Goal: Book appointment/travel/reservation

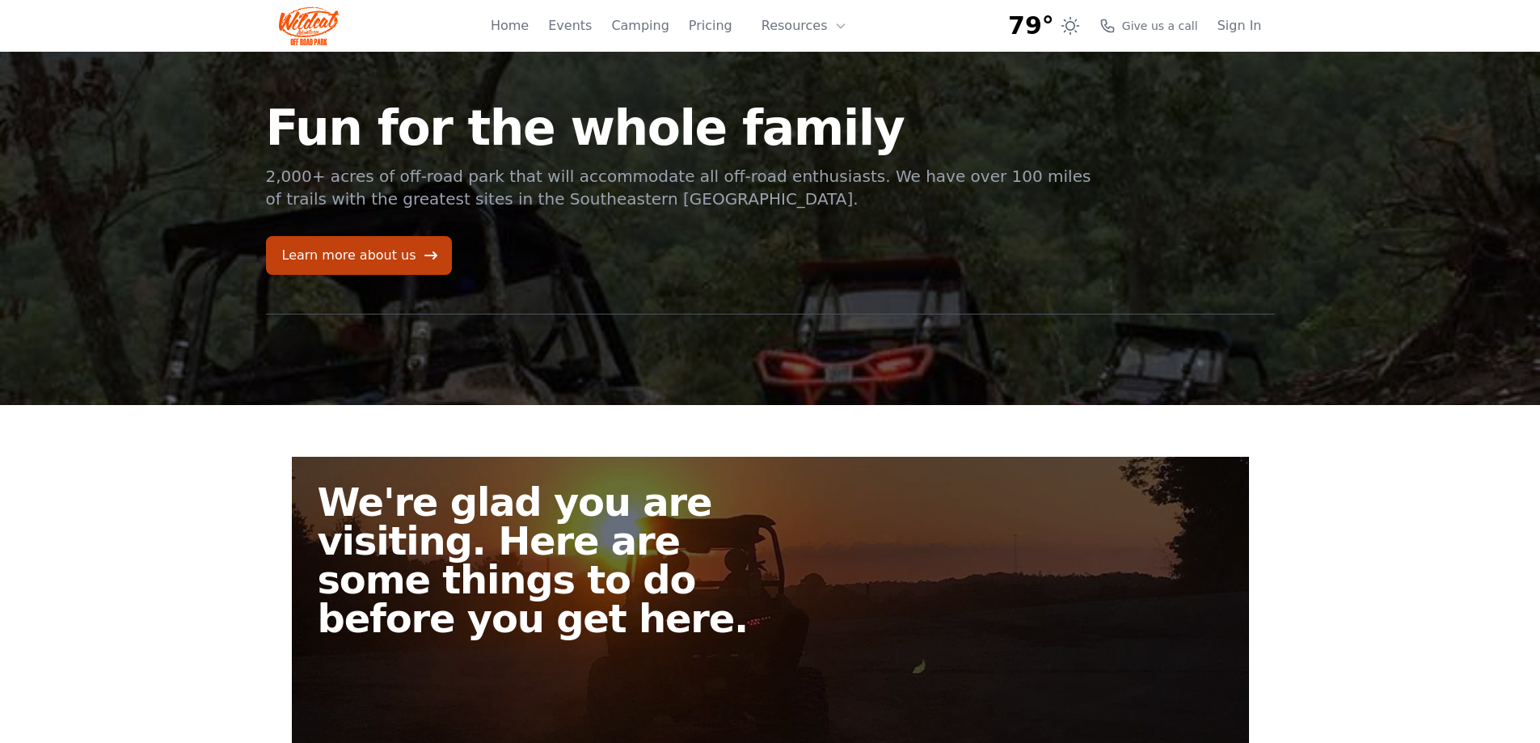
click at [640, 38] on div "Home Events Camping Pricing Resources About FAQ" at bounding box center [674, 26] width 366 height 52
click at [656, 32] on link "Camping" at bounding box center [639, 25] width 57 height 19
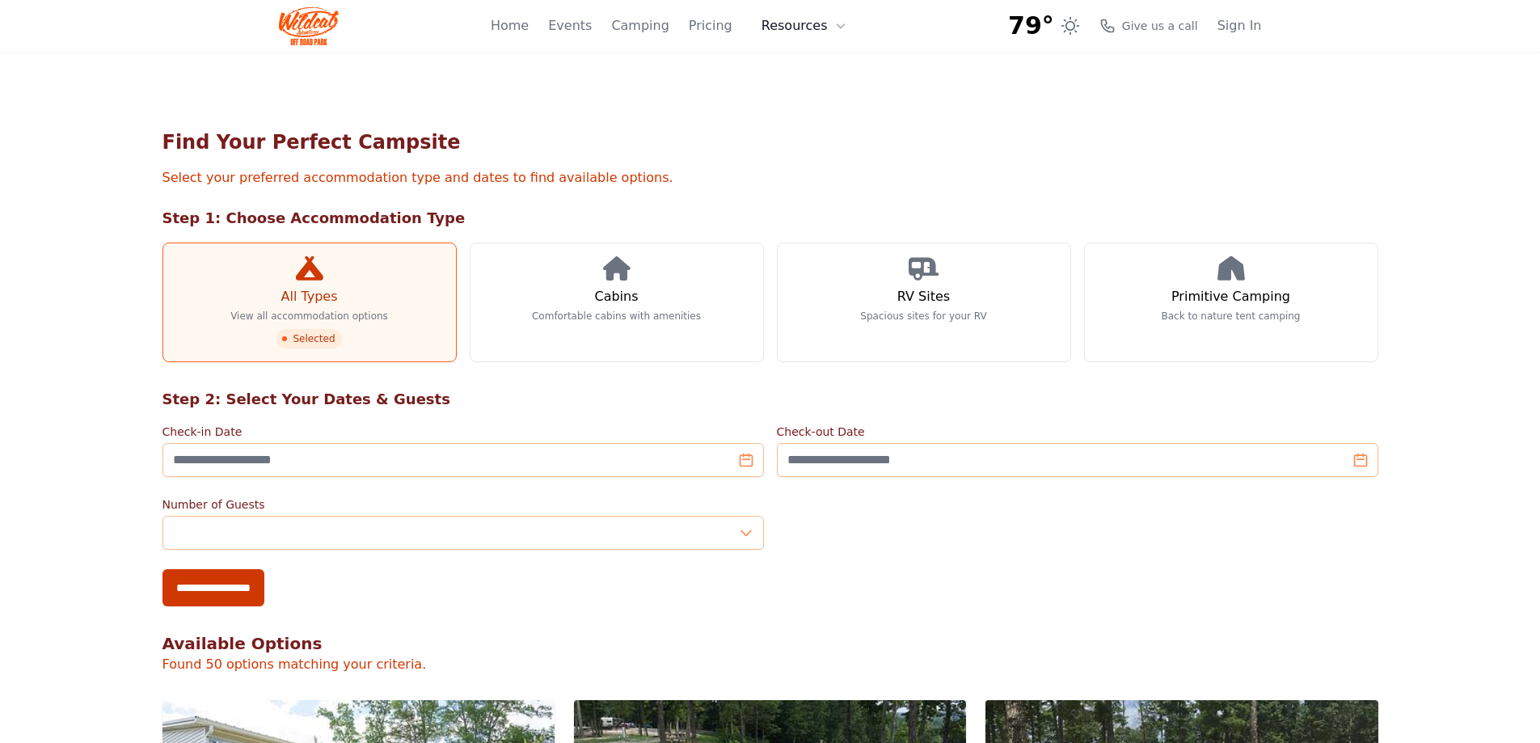
click at [832, 23] on button "Resources" at bounding box center [804, 26] width 105 height 32
click at [844, 25] on icon at bounding box center [840, 25] width 13 height 13
click at [656, 26] on link "Camping" at bounding box center [639, 25] width 57 height 19
click at [529, 26] on link "Home" at bounding box center [510, 25] width 38 height 19
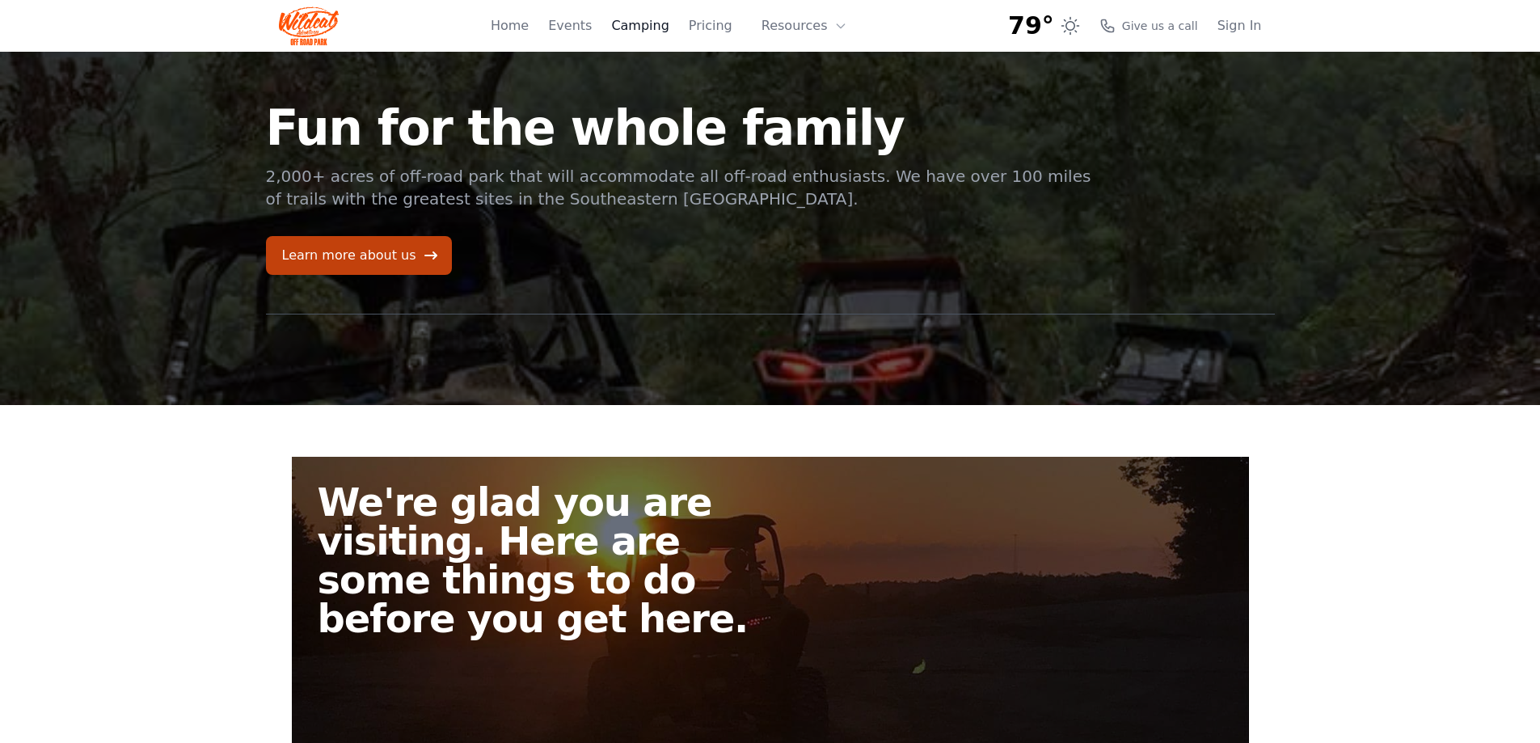
click at [652, 31] on link "Camping" at bounding box center [639, 25] width 57 height 19
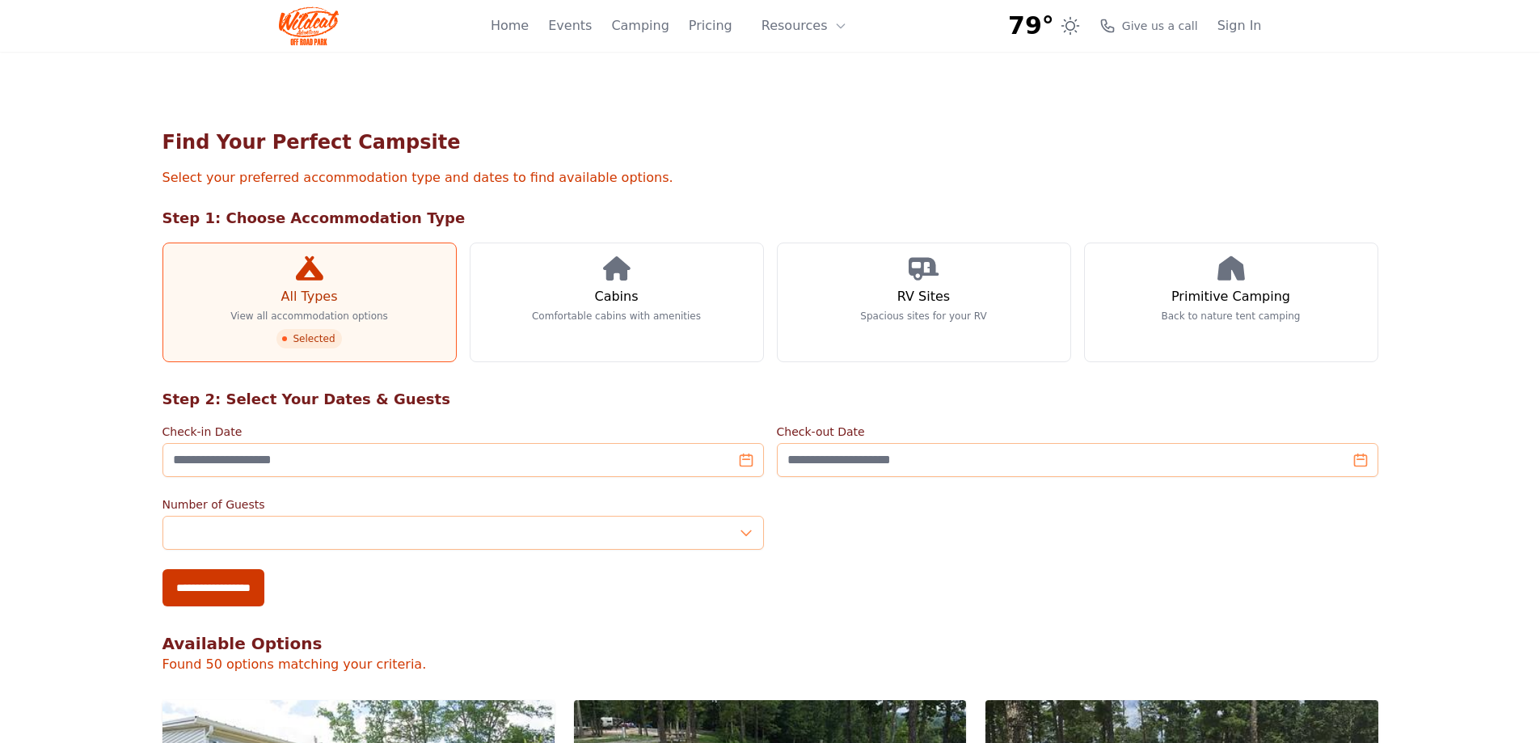
click at [313, 18] on img at bounding box center [309, 25] width 61 height 39
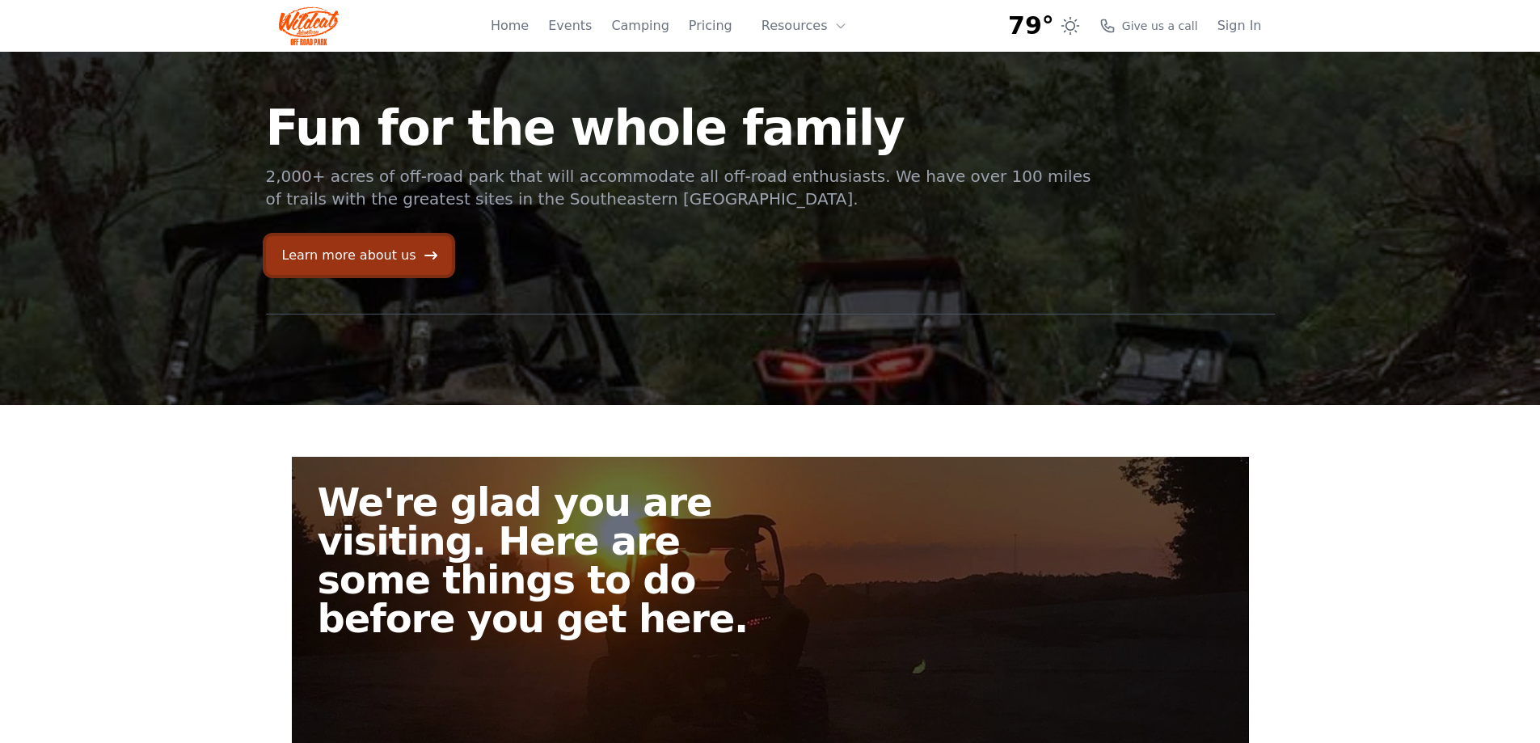
click at [331, 257] on link "Learn more about us" at bounding box center [359, 255] width 186 height 39
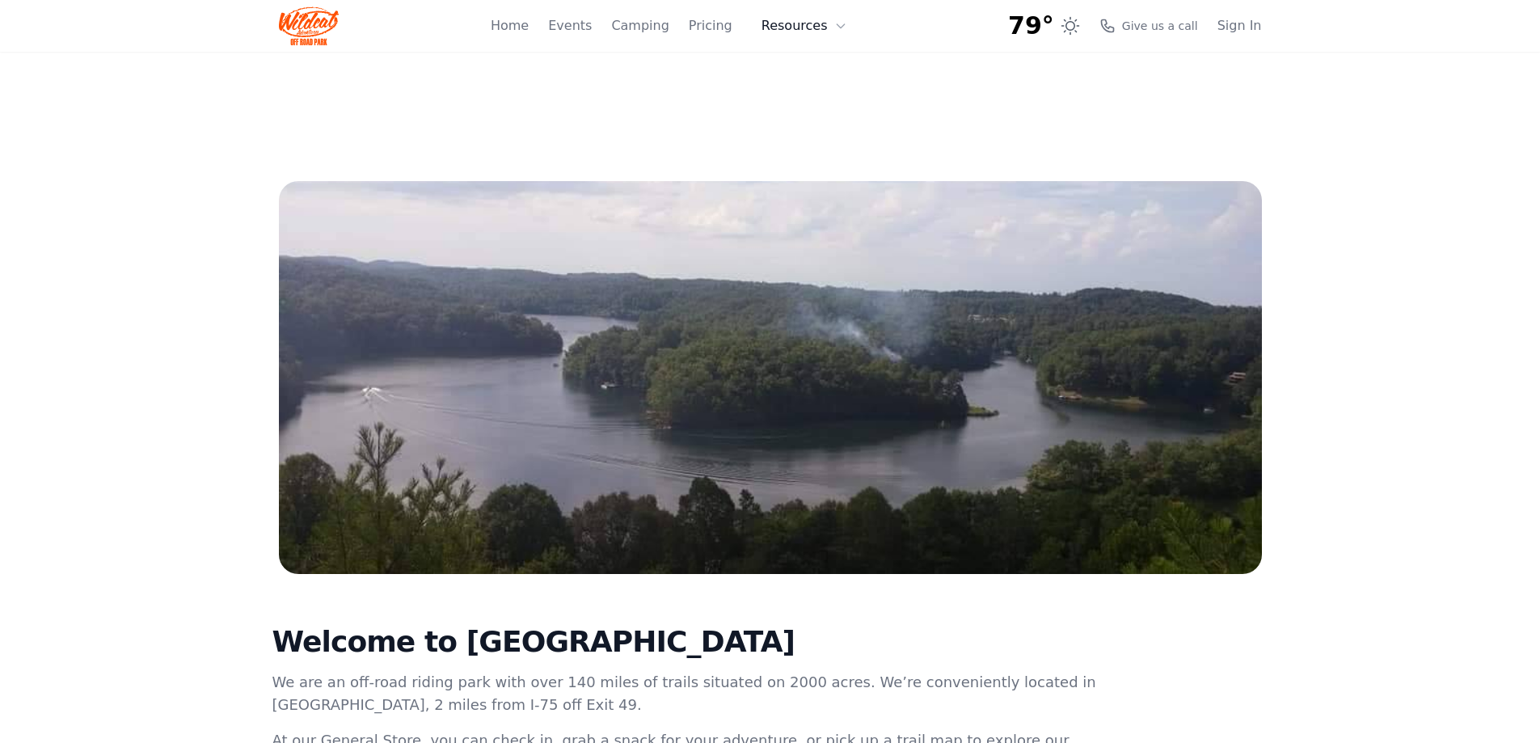
click at [788, 23] on button "Resources" at bounding box center [804, 26] width 105 height 32
click at [816, 72] on link "About" at bounding box center [829, 66] width 155 height 29
click at [526, 30] on link "Home" at bounding box center [510, 25] width 38 height 19
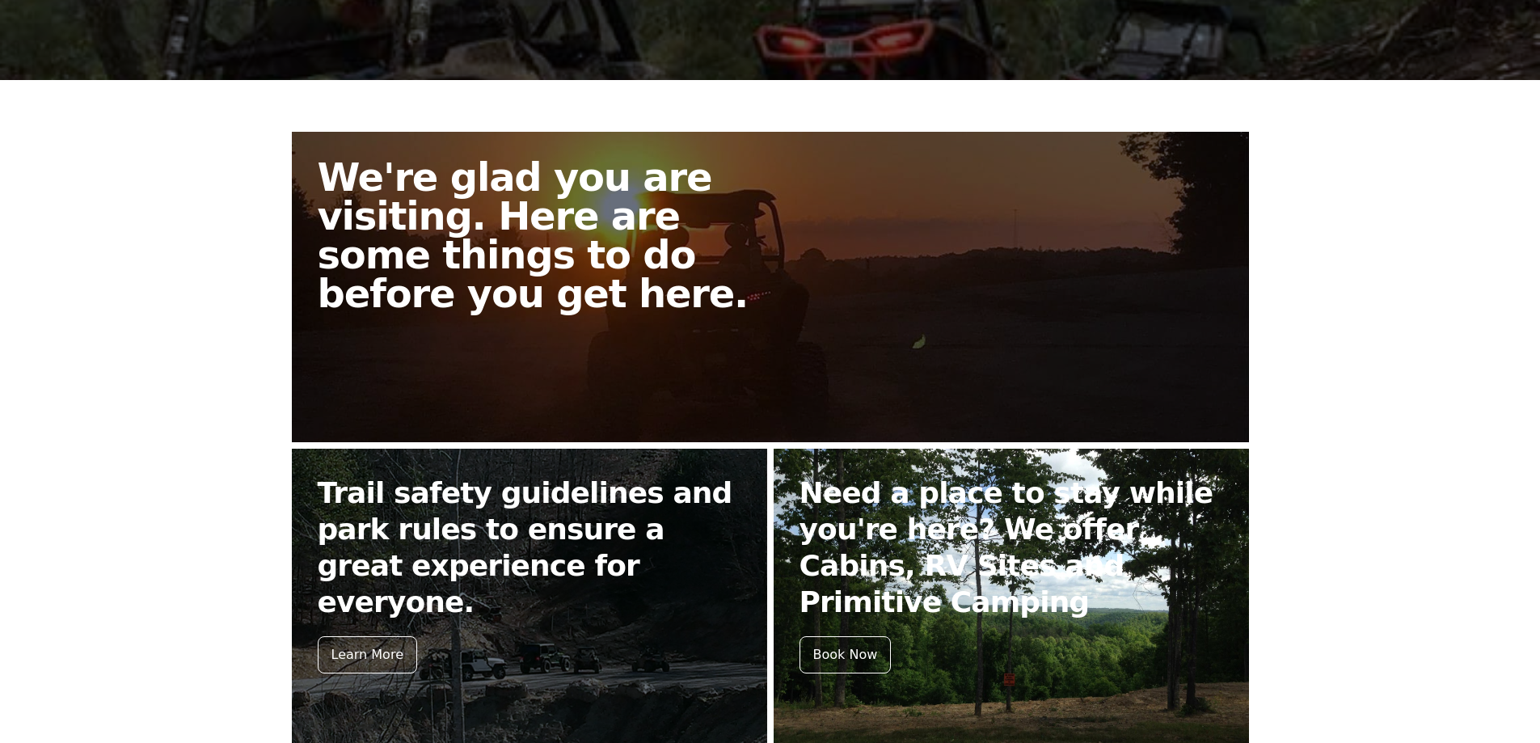
scroll to position [568, 0]
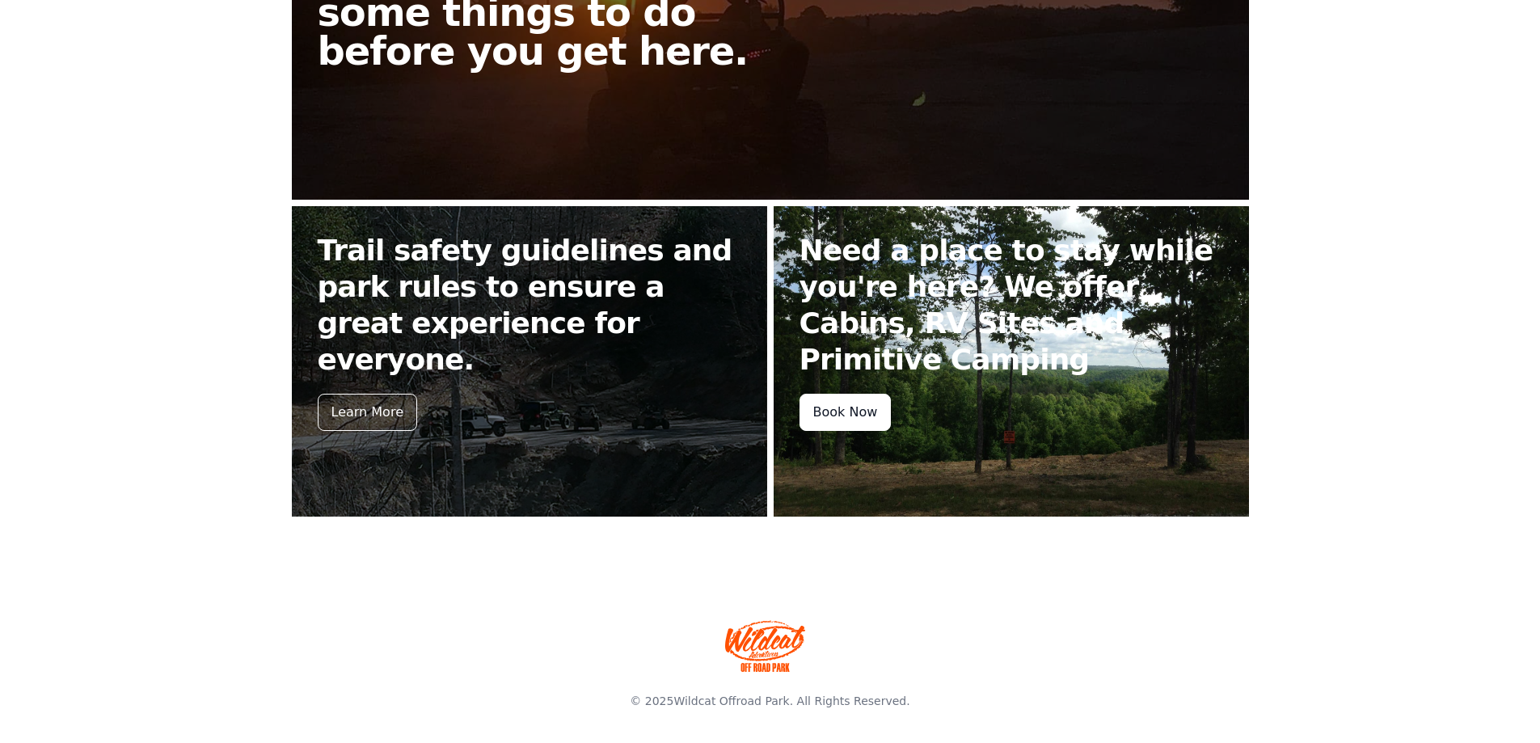
click at [856, 403] on div "Book Now" at bounding box center [846, 412] width 92 height 37
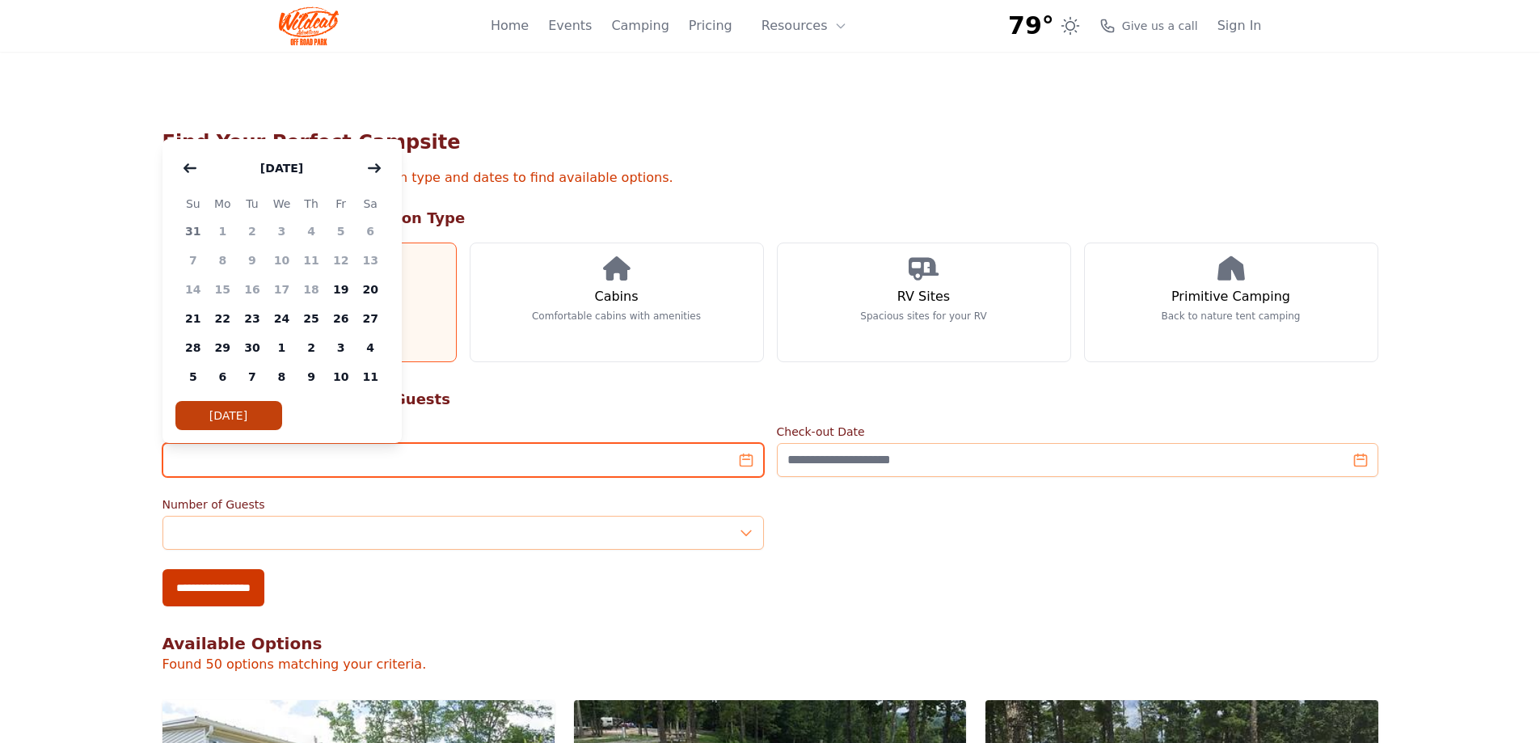
click at [545, 462] on input "Check-in Date" at bounding box center [464, 460] width 602 height 34
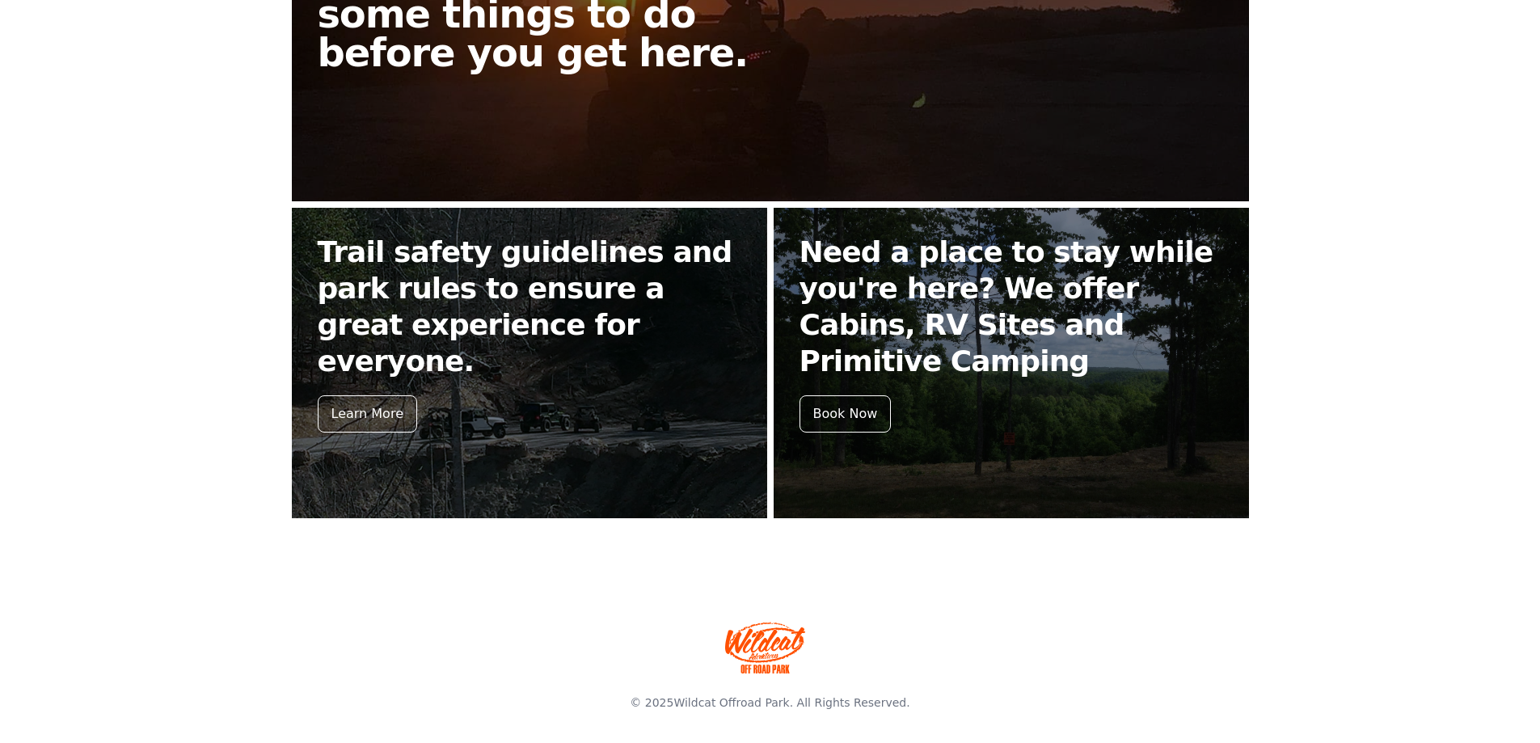
scroll to position [568, 0]
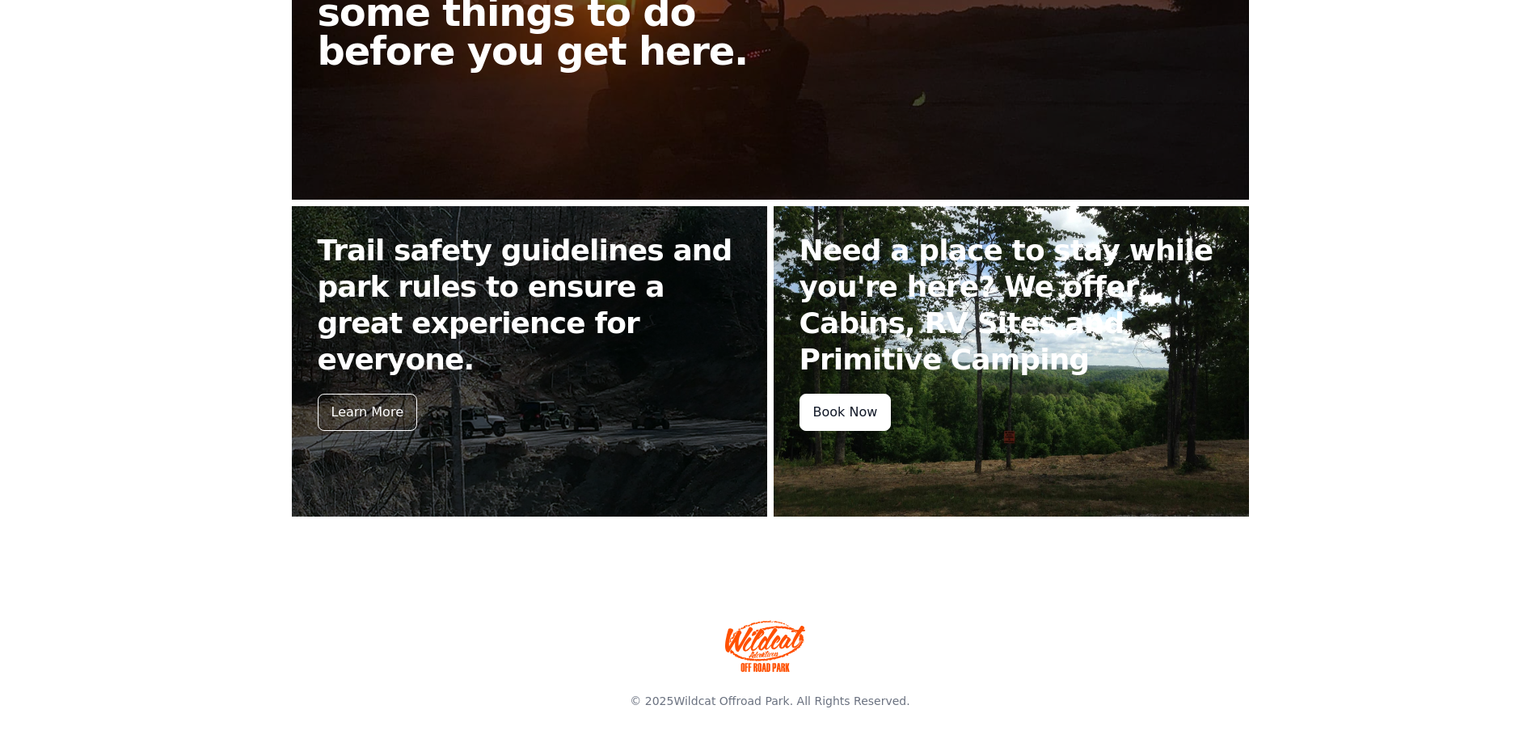
click at [836, 396] on div "Book Now" at bounding box center [846, 412] width 92 height 37
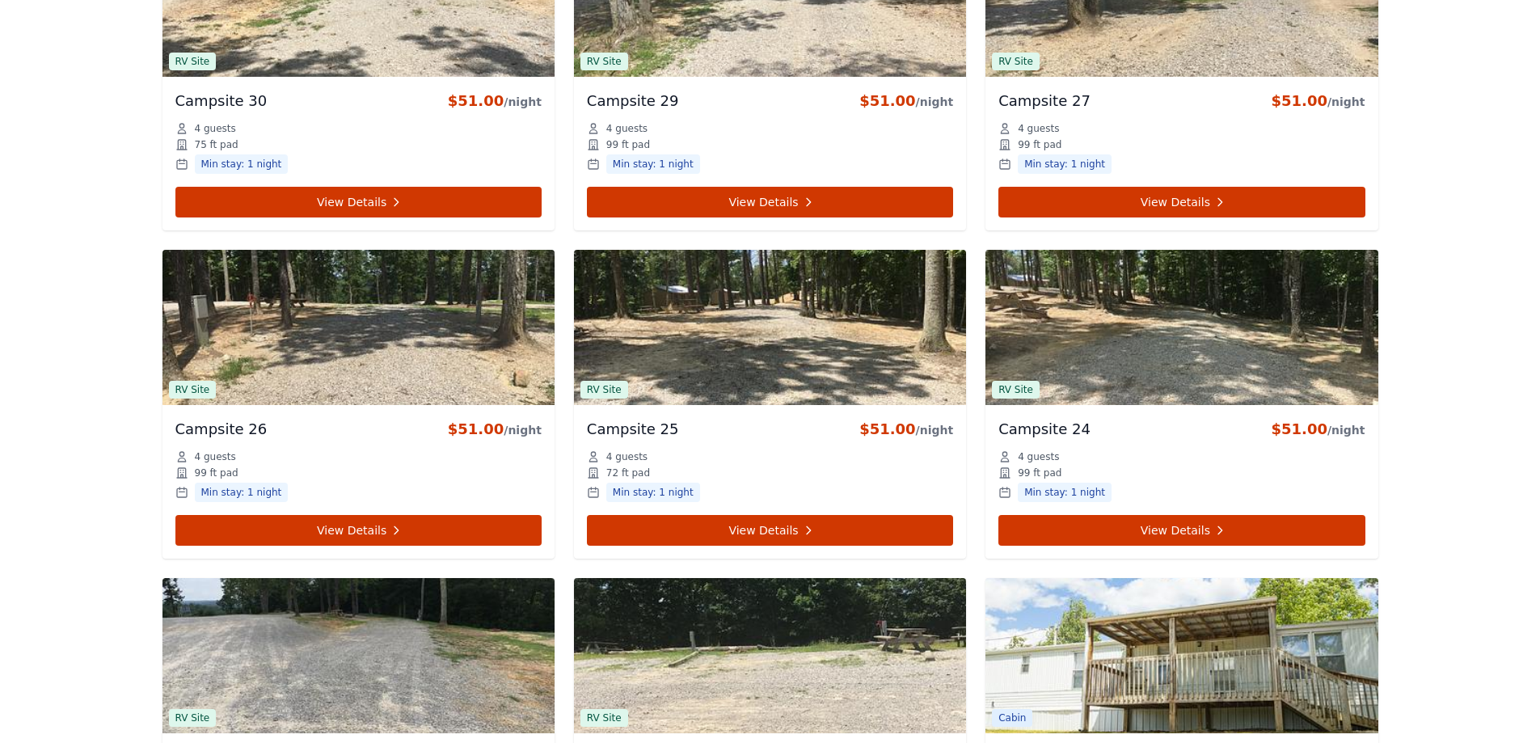
scroll to position [3800, 0]
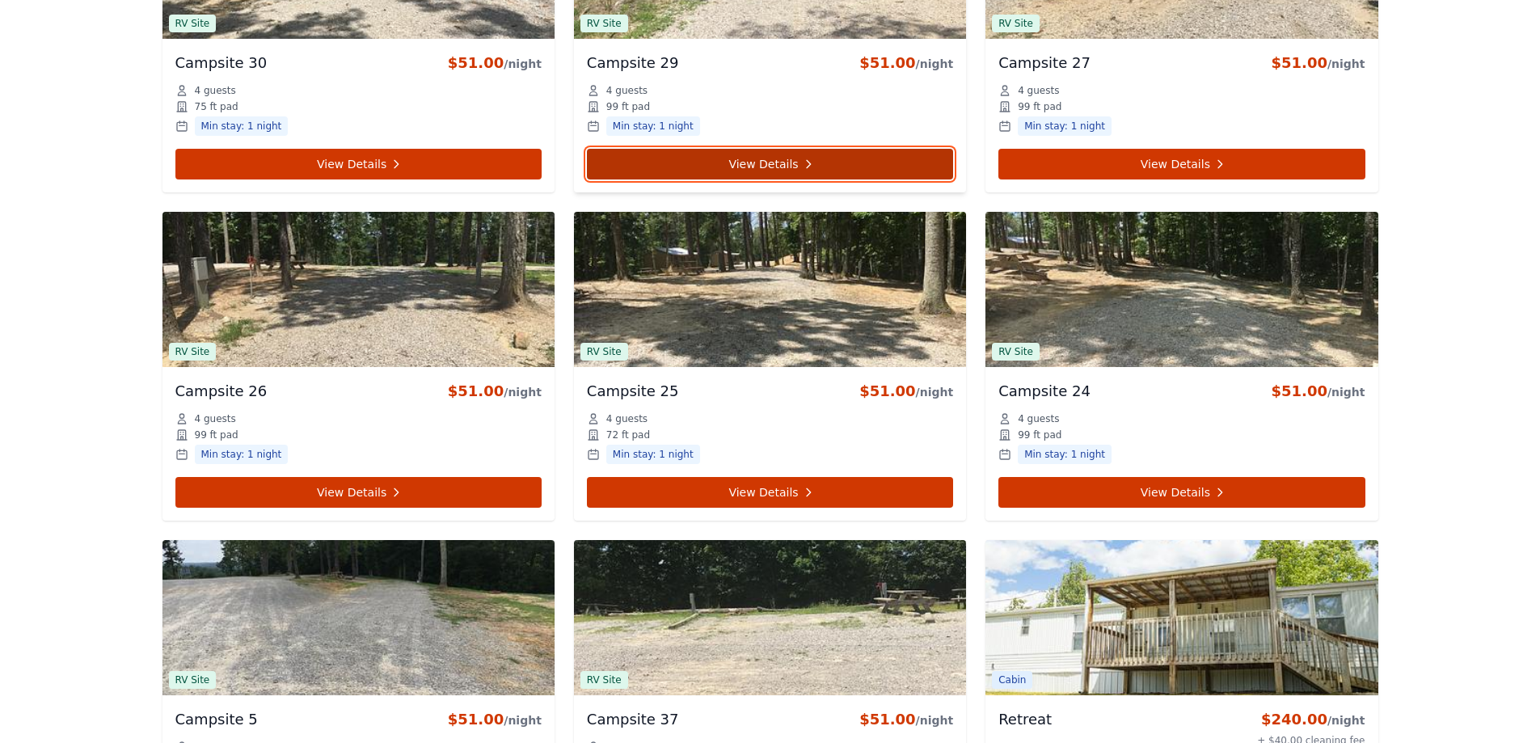
click at [780, 158] on link "View Details" at bounding box center [770, 164] width 366 height 31
